Goal: Task Accomplishment & Management: Use online tool/utility

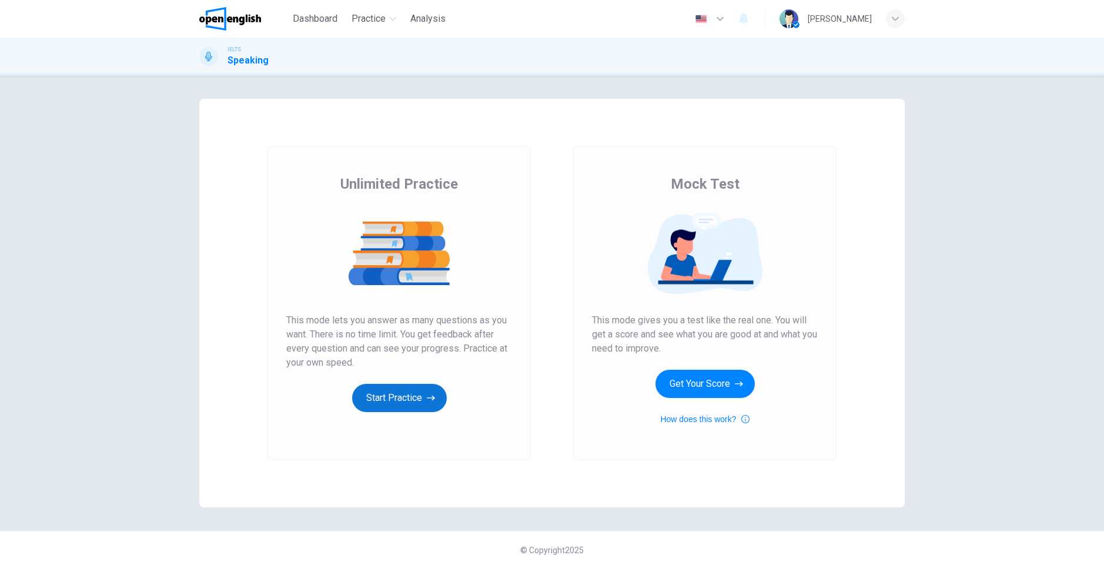
click at [384, 397] on button "Start Practice" at bounding box center [399, 398] width 95 height 28
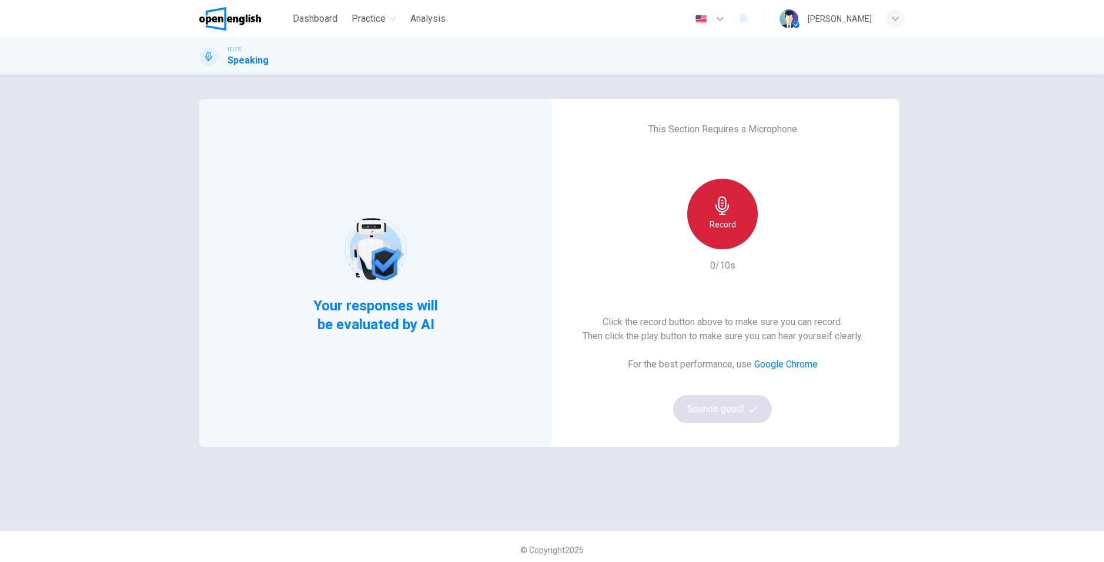
click at [733, 196] on div "Record" at bounding box center [722, 214] width 71 height 71
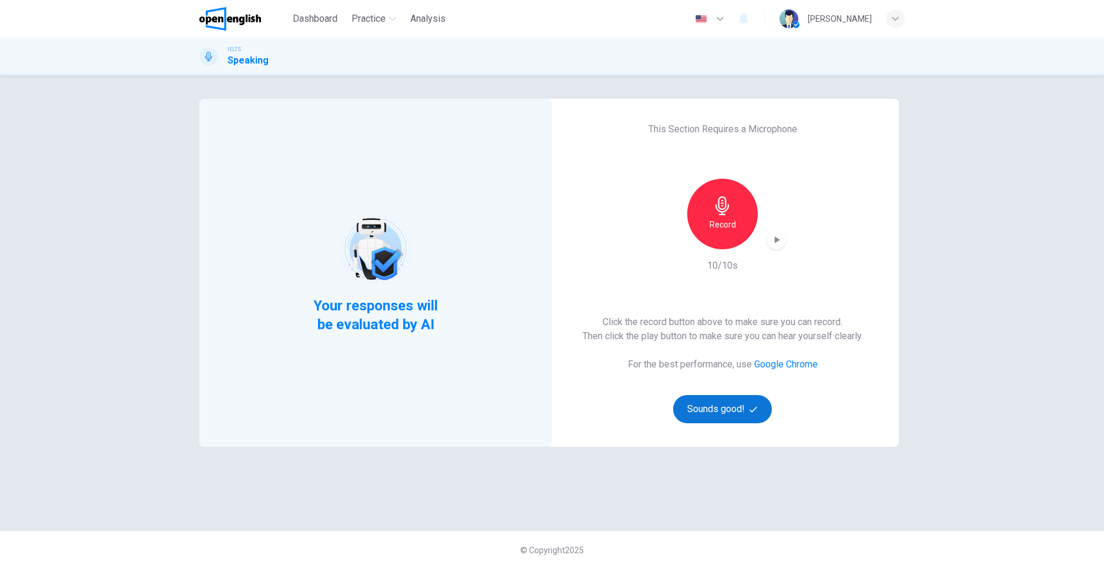
click at [727, 408] on button "Sounds good!" at bounding box center [722, 409] width 99 height 28
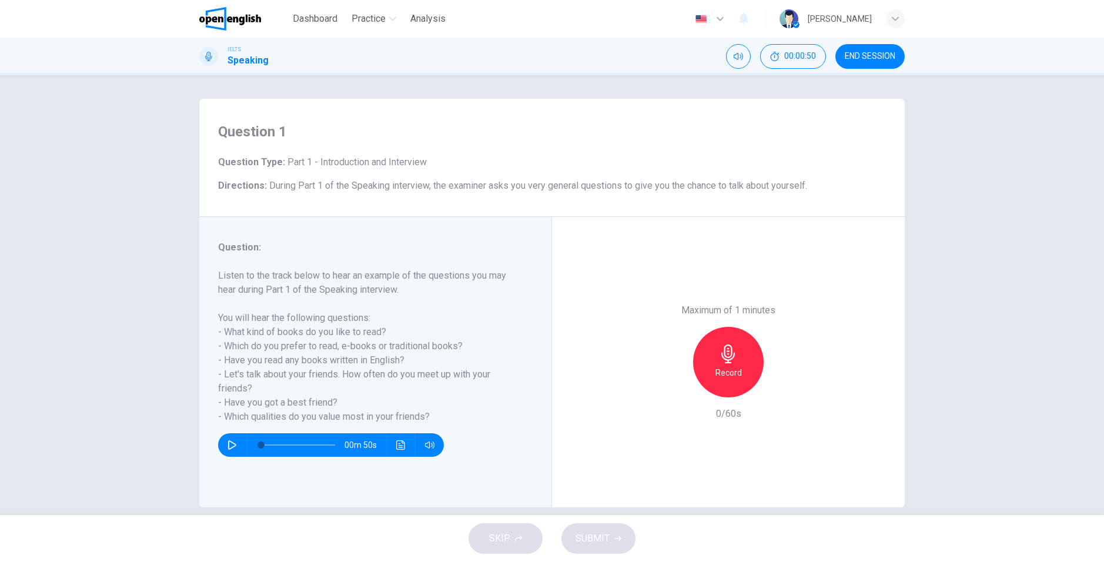
click at [603, 201] on div "Question 1 Question Type : Part 1 - Introduction and Interview Directions : Dur…" at bounding box center [551, 158] width 705 height 118
click at [230, 442] on icon "button" at bounding box center [231, 444] width 9 height 9
click at [232, 444] on icon "button" at bounding box center [231, 444] width 9 height 9
click at [703, 351] on div "Record" at bounding box center [728, 362] width 71 height 71
click at [597, 548] on button "SUBMIT" at bounding box center [598, 538] width 74 height 31
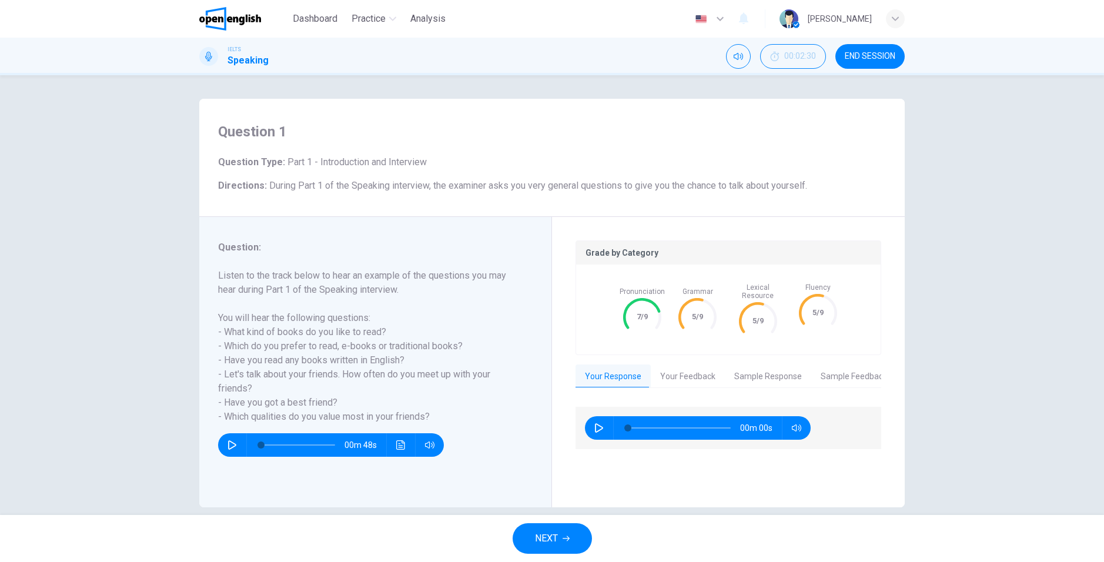
type input "*"
click at [675, 365] on button "Your Feedback" at bounding box center [687, 376] width 74 height 25
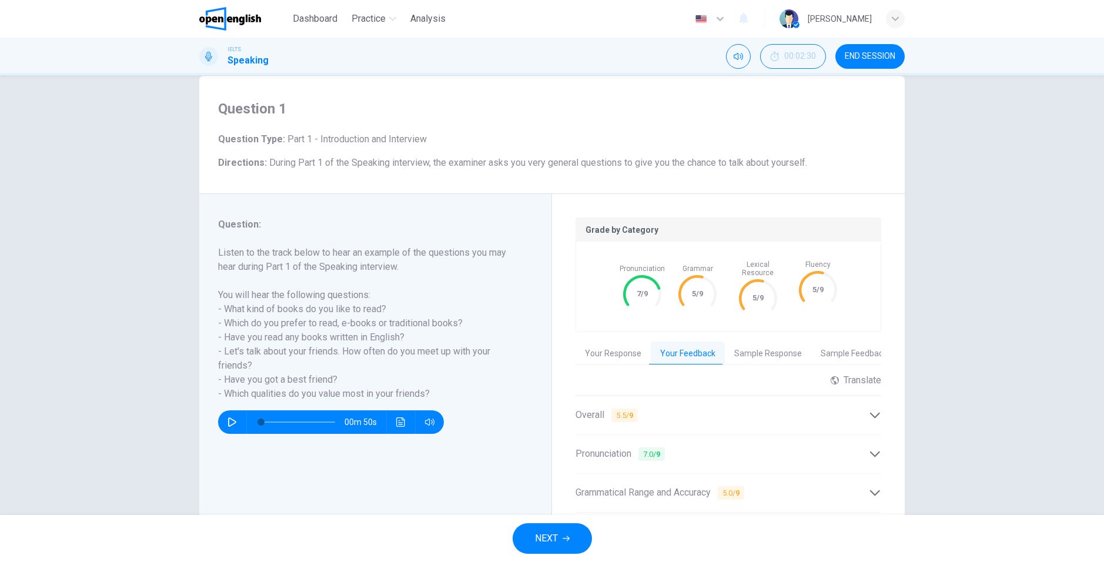
scroll to position [138, 0]
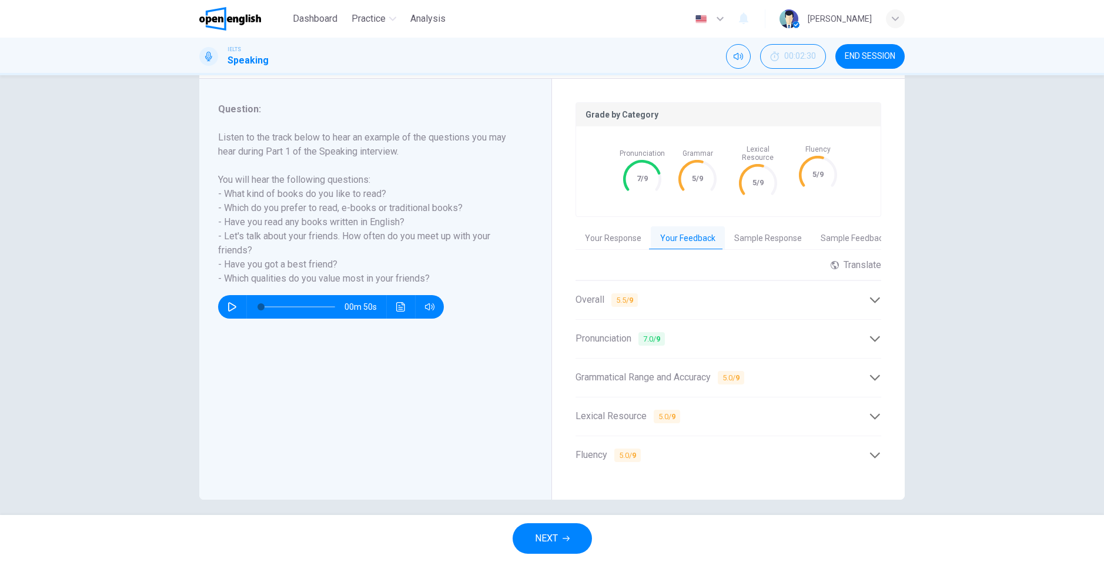
click at [860, 293] on div "Overall 5.5 / 9" at bounding box center [721, 300] width 293 height 15
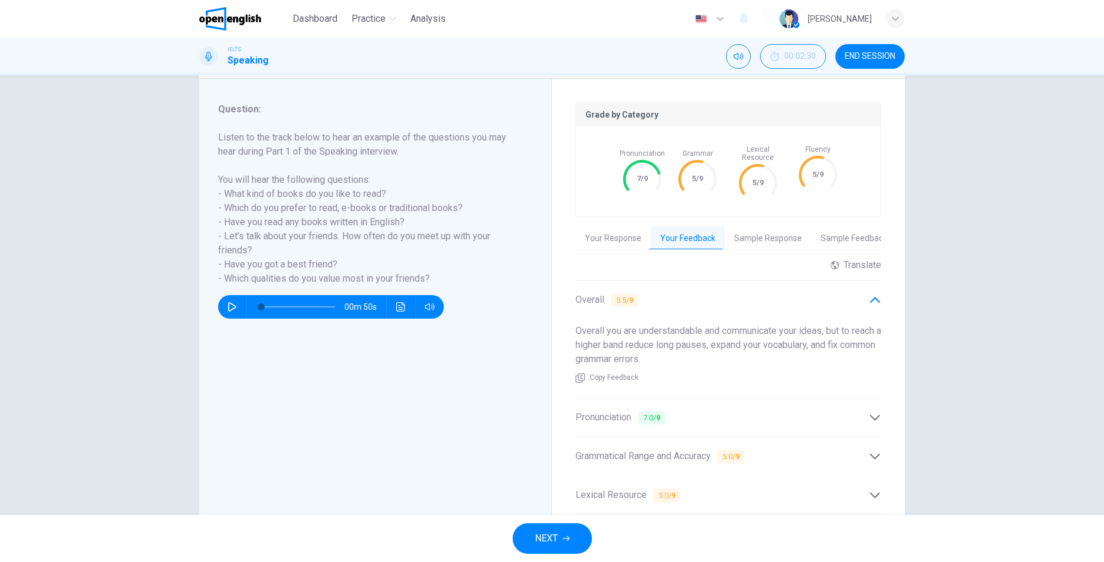
click at [860, 293] on div "Overall 5.5 / 9" at bounding box center [721, 300] width 293 height 15
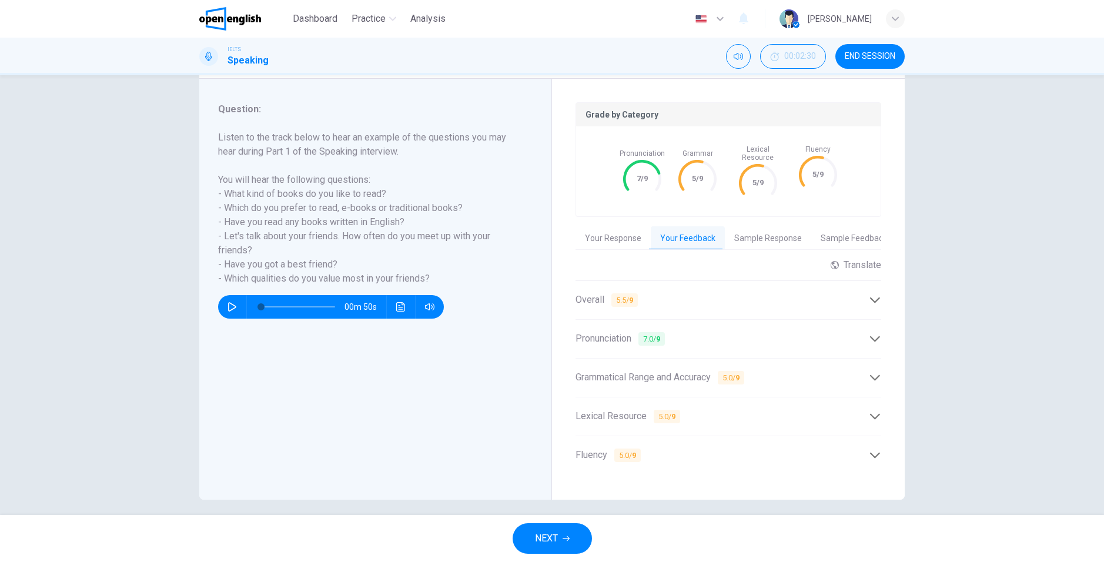
click at [865, 319] on div "Pronunciation 7.0 / 9 Your pronunciation is mostly clear and easy to understand…" at bounding box center [728, 338] width 306 height 39
click at [871, 336] on icon at bounding box center [875, 339] width 10 height 6
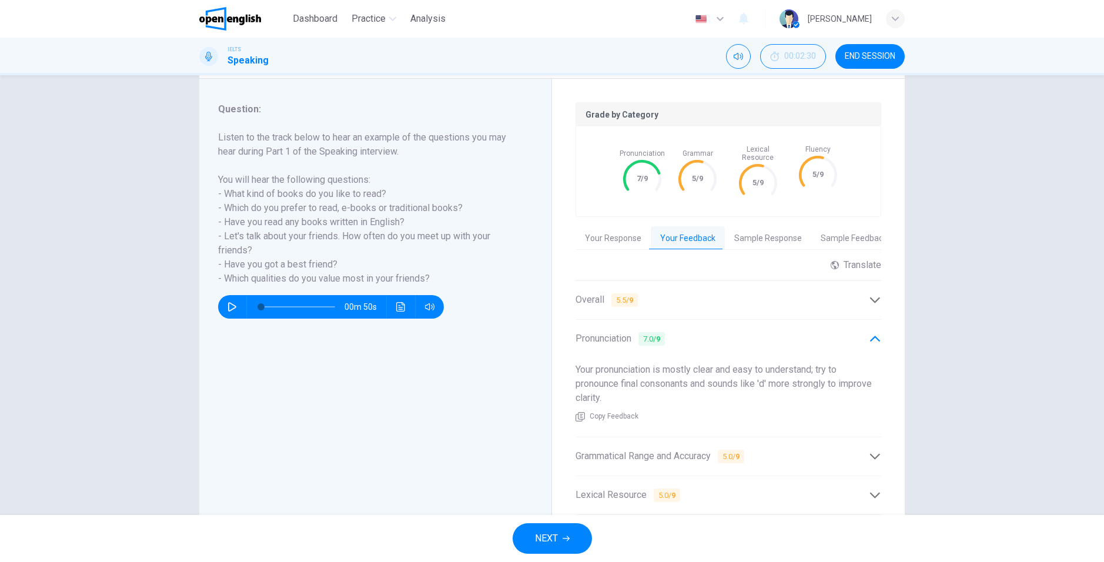
click at [869, 336] on icon at bounding box center [875, 339] width 12 height 12
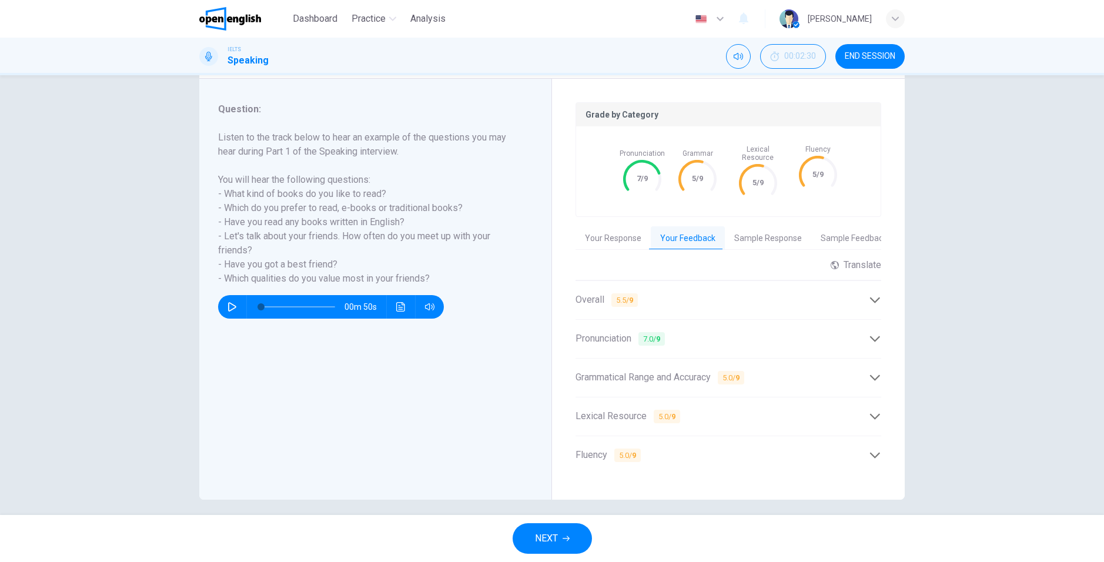
click at [869, 373] on icon at bounding box center [875, 377] width 12 height 12
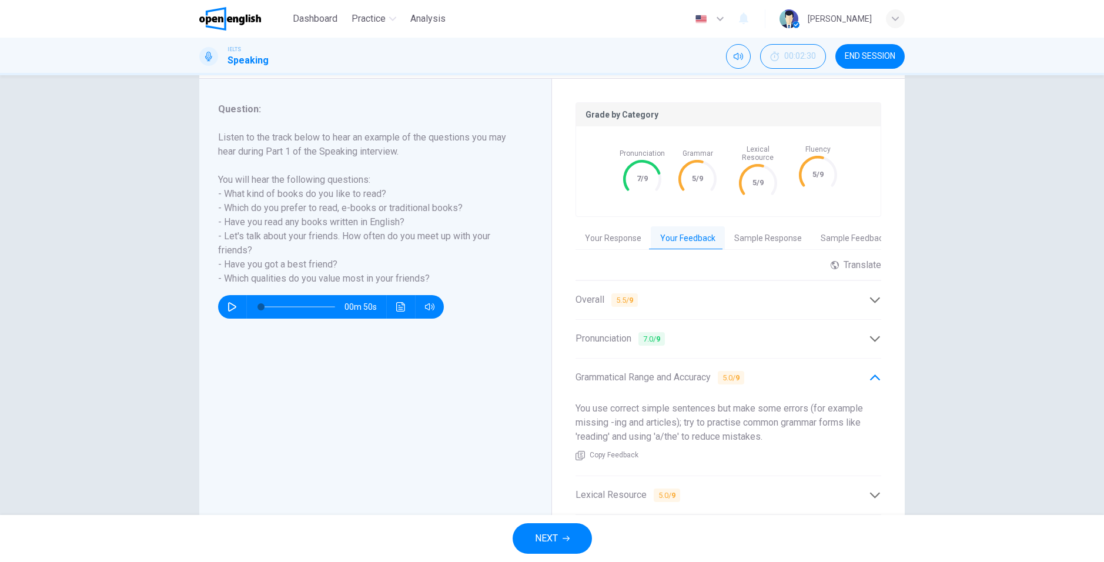
click at [869, 371] on icon at bounding box center [875, 377] width 12 height 12
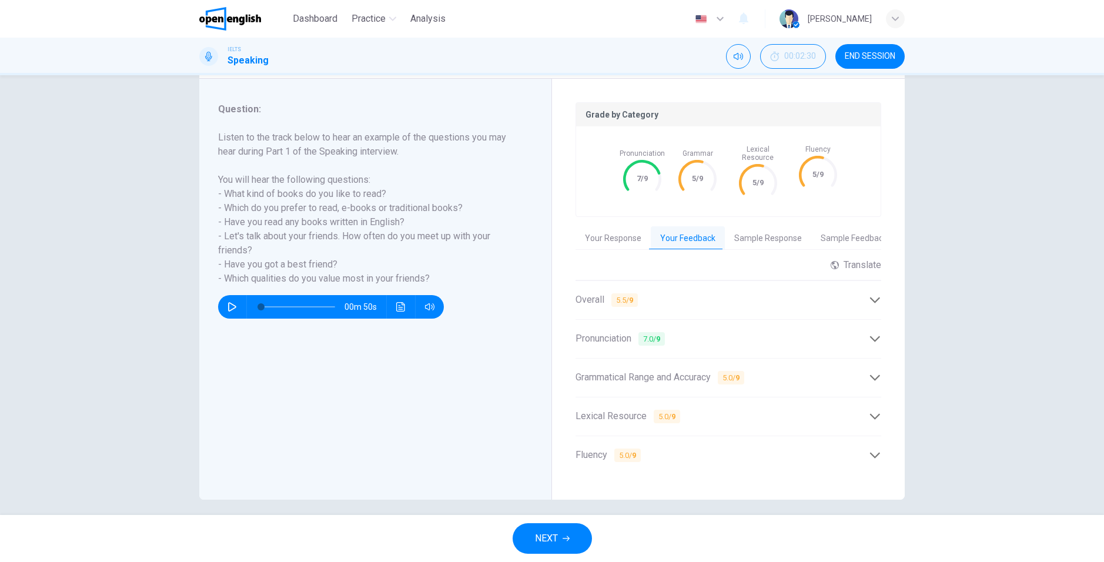
click at [874, 402] on div "Lexical Resource 5.0 / 9" at bounding box center [728, 416] width 306 height 29
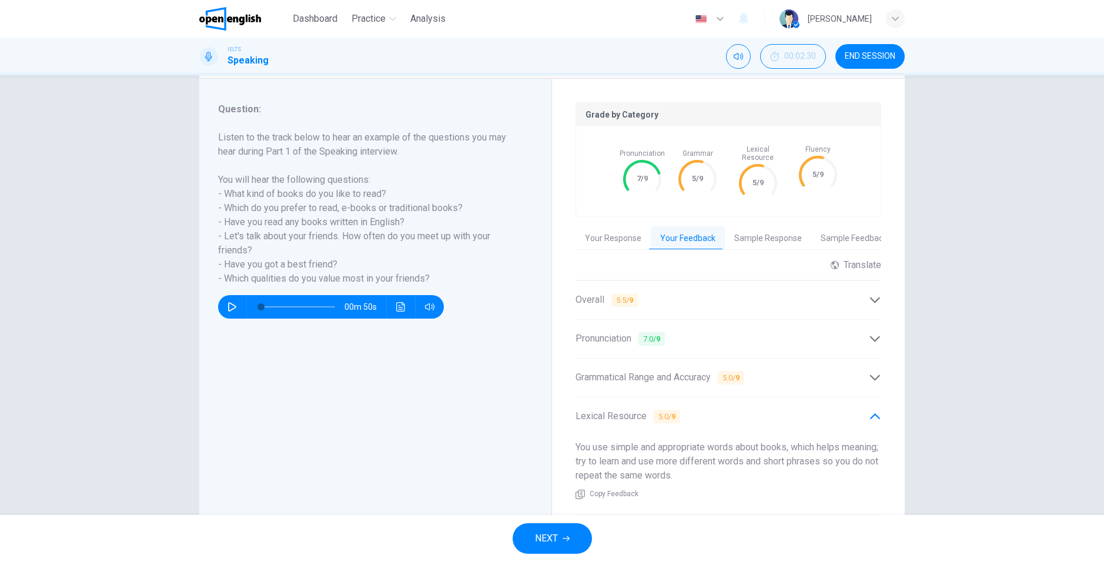
click at [863, 431] on div "You use simple and appropriate words about books, which helps meaning; try to l…" at bounding box center [728, 470] width 306 height 79
click at [869, 410] on icon at bounding box center [875, 416] width 12 height 12
